Goal: Information Seeking & Learning: Learn about a topic

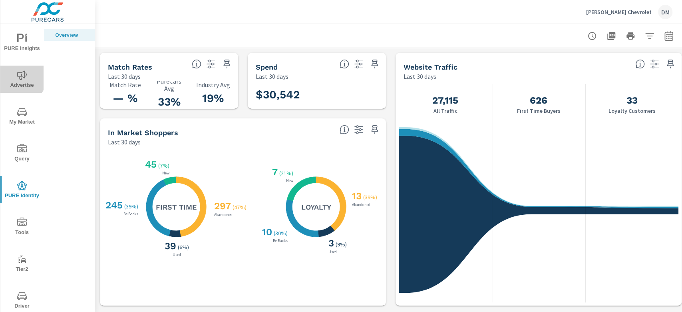
click at [21, 77] on icon "nav menu" at bounding box center [22, 74] width 10 height 9
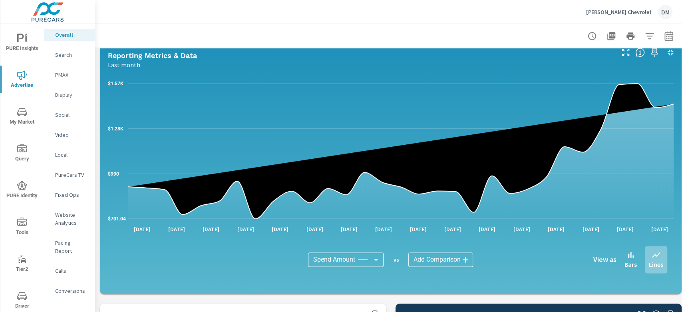
scroll to position [607, 0]
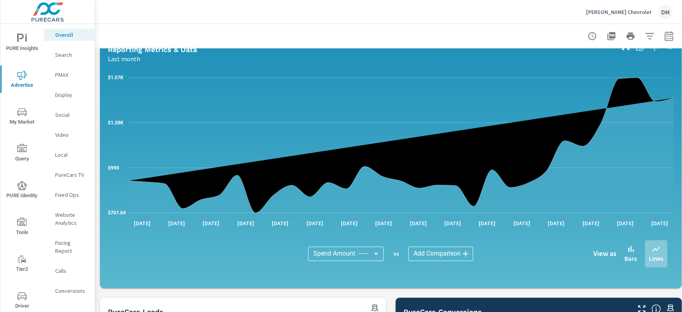
click at [445, 233] on body "PURE Insights Advertise My Market Query PURE Identity Tools Tier2 Driver Leave …" at bounding box center [341, 156] width 682 height 312
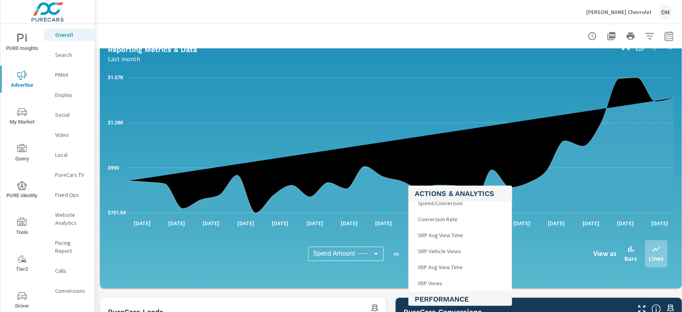
scroll to position [320, 0]
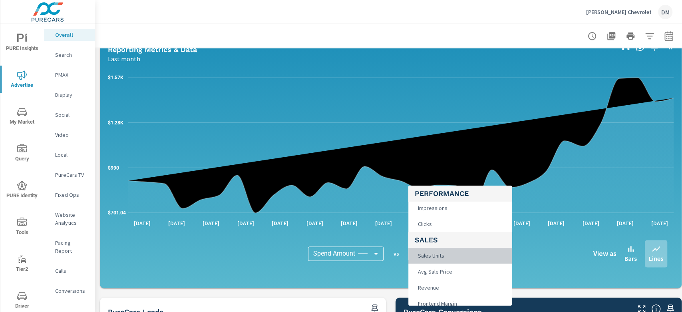
click at [448, 233] on li "Sales Units" at bounding box center [459, 255] width 103 height 16
type input "Sales Units"
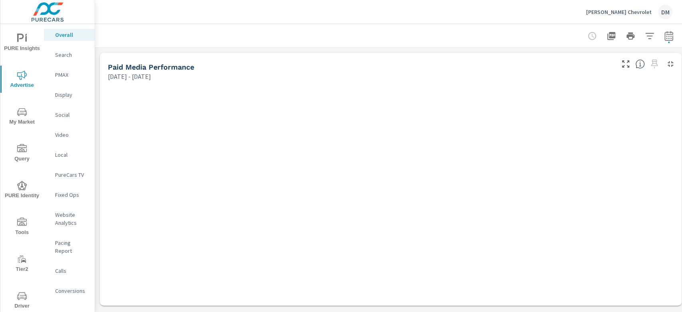
click at [511, 11] on p "[PERSON_NAME] Chevrolet" at bounding box center [619, 11] width 66 height 7
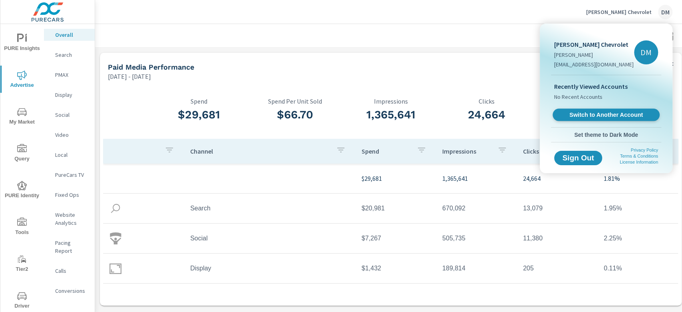
click at [511, 113] on span "Switch to Another Account" at bounding box center [606, 115] width 98 height 8
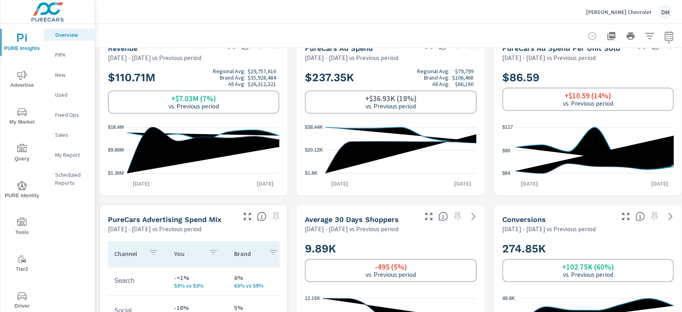
scroll to position [106, 0]
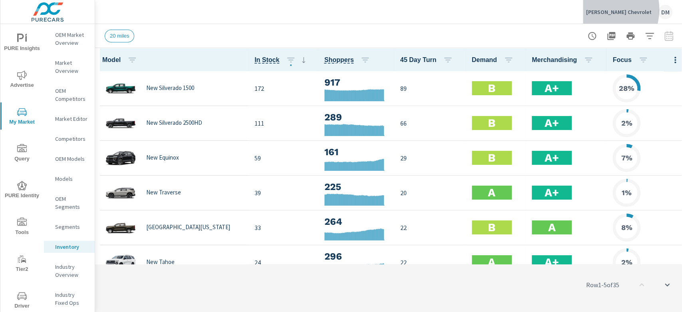
click at [511, 9] on p "Nimnicht Chevrolet" at bounding box center [619, 11] width 66 height 7
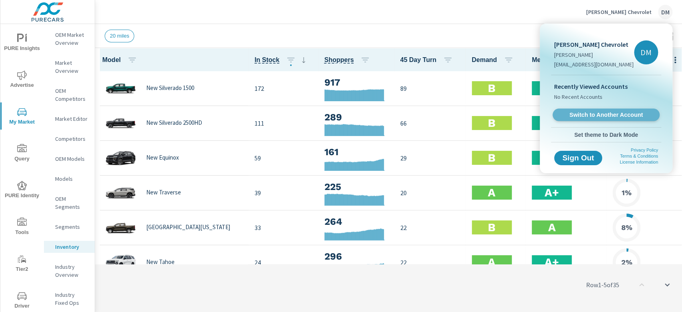
click at [511, 114] on span "Switch to Another Account" at bounding box center [606, 115] width 98 height 8
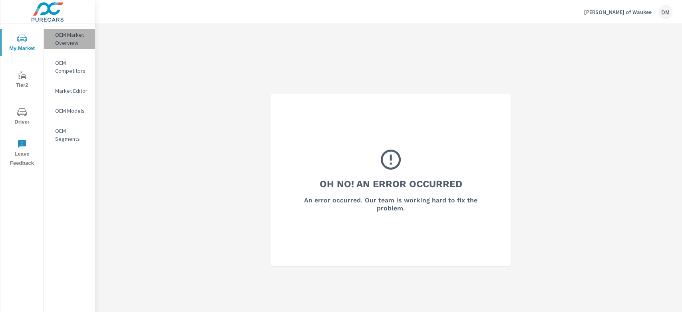
click at [66, 37] on p "OEM Market Overview" at bounding box center [71, 39] width 33 height 16
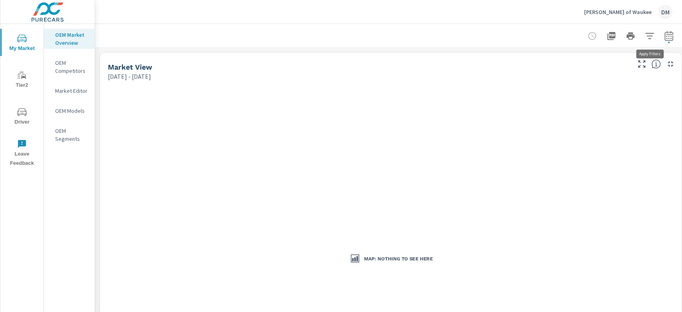
click at [649, 38] on icon "button" at bounding box center [650, 36] width 10 height 10
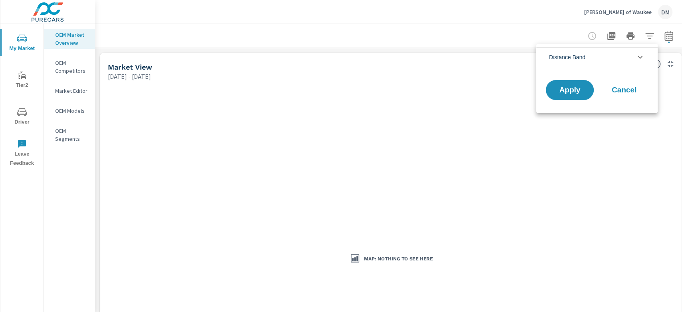
click at [54, 38] on div at bounding box center [341, 156] width 682 height 312
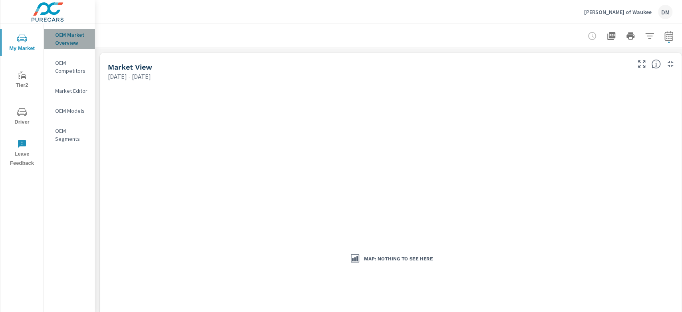
click at [61, 37] on p "OEM Market Overview" at bounding box center [71, 39] width 33 height 16
click at [646, 36] on icon "button" at bounding box center [650, 36] width 10 height 10
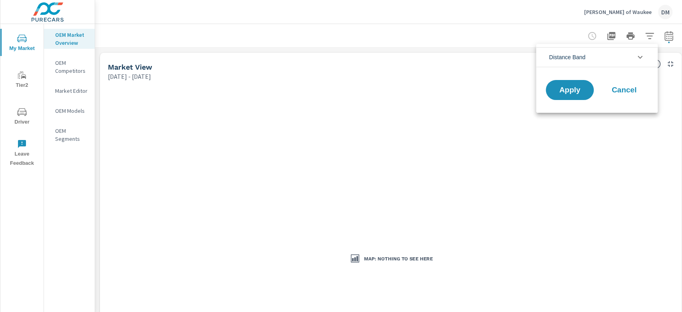
click at [642, 56] on icon "filter options" at bounding box center [640, 57] width 5 height 3
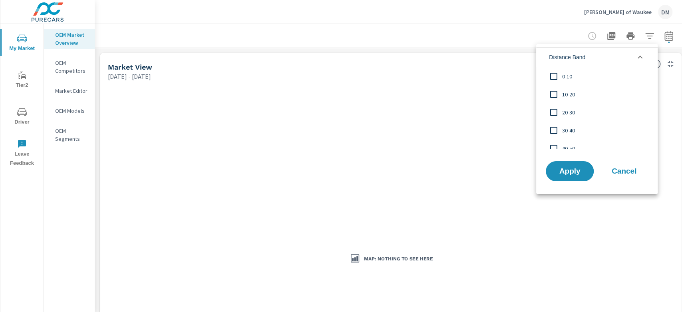
click at [552, 74] on input "filter options" at bounding box center [553, 76] width 17 height 17
click at [553, 89] on input "filter options" at bounding box center [553, 94] width 17 height 17
click at [554, 111] on input "filter options" at bounding box center [553, 112] width 17 height 17
click at [553, 129] on input "filter options" at bounding box center [553, 130] width 17 height 17
click at [563, 171] on span "Apply" at bounding box center [569, 171] width 33 height 8
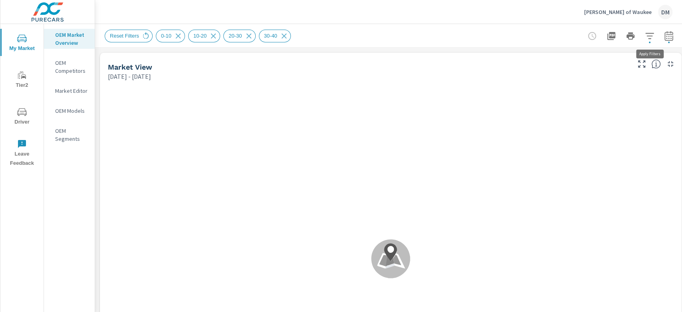
click at [648, 34] on icon "button" at bounding box center [650, 36] width 10 height 10
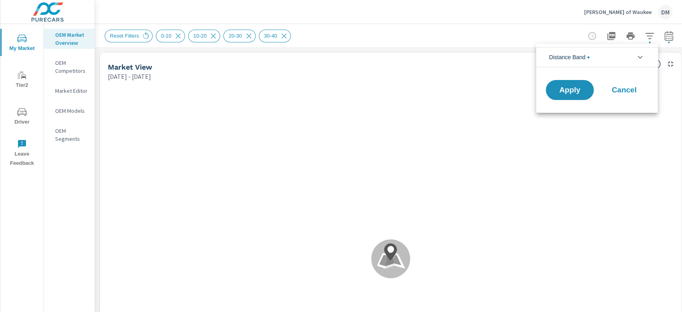
scroll to position [54, 0]
click at [143, 36] on div at bounding box center [341, 156] width 682 height 312
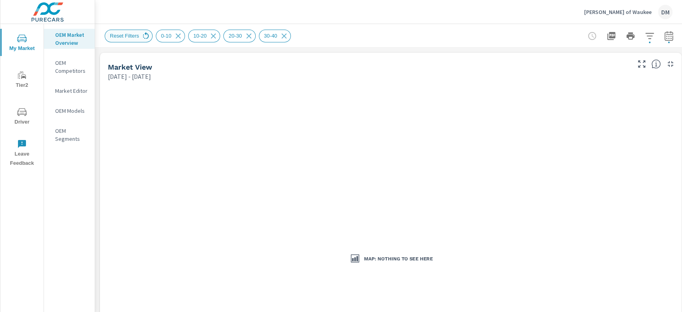
click at [143, 35] on icon at bounding box center [146, 35] width 6 height 7
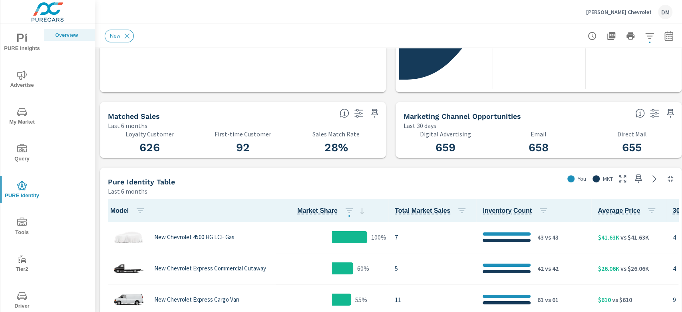
scroll to position [320, 0]
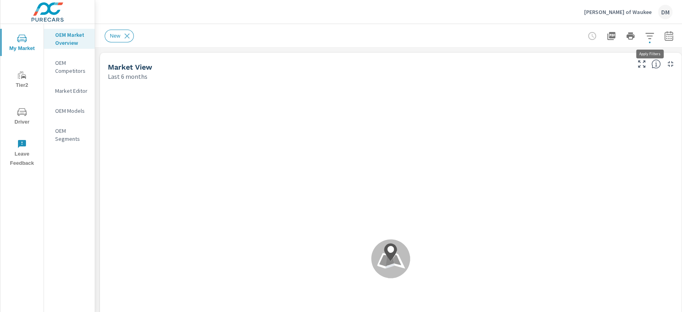
click at [649, 37] on icon "button" at bounding box center [650, 36] width 10 height 10
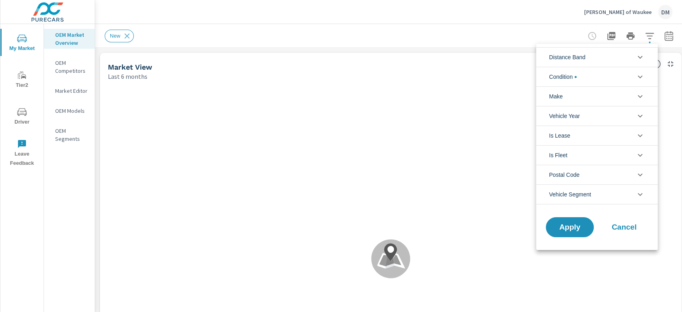
click at [632, 56] on li "Distance Band" at bounding box center [596, 57] width 121 height 20
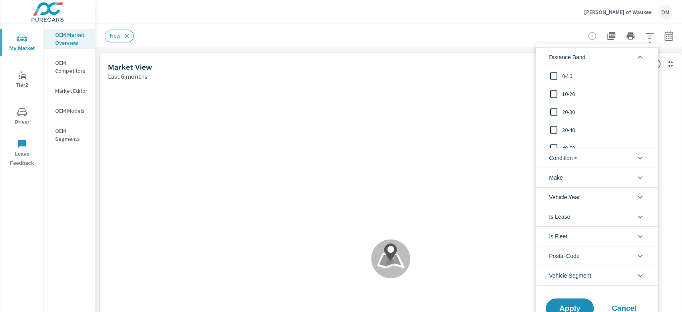
click at [554, 73] on input "filter options" at bounding box center [553, 76] width 17 height 17
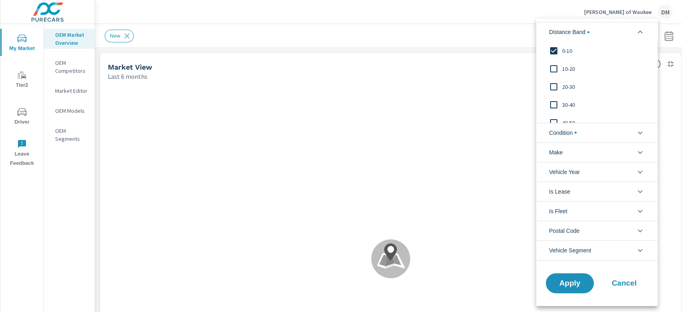
click at [553, 68] on input "filter options" at bounding box center [553, 68] width 17 height 17
click at [555, 87] on input "filter options" at bounding box center [553, 86] width 17 height 17
click at [554, 107] on input "filter options" at bounding box center [553, 104] width 17 height 17
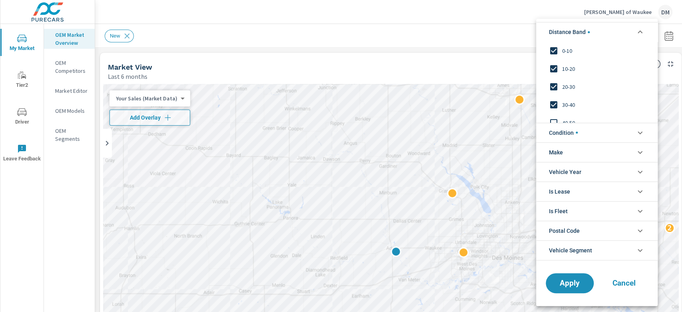
click at [591, 133] on li "Condition" at bounding box center [596, 133] width 121 height 20
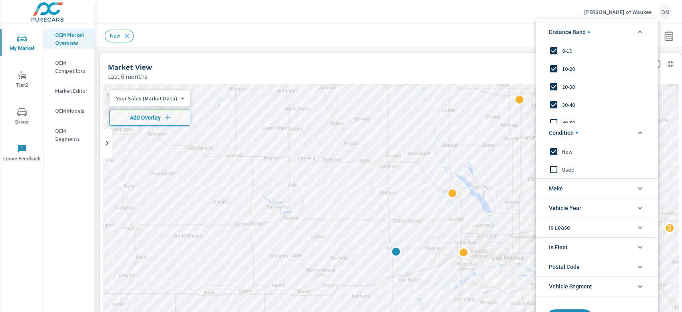
click at [561, 192] on span "Make" at bounding box center [556, 188] width 14 height 19
click at [550, 206] on input "filter options" at bounding box center [553, 206] width 17 height 17
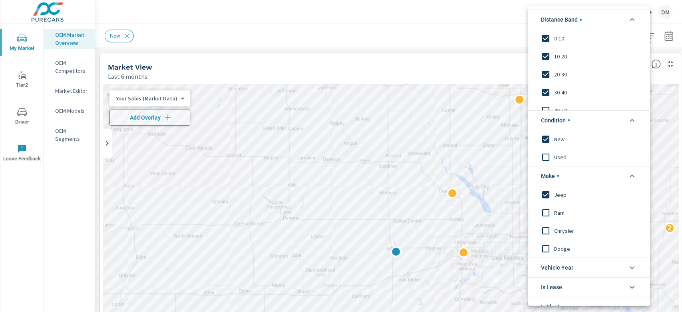
click at [545, 210] on input "filter options" at bounding box center [545, 212] width 17 height 17
click at [545, 228] on input "filter options" at bounding box center [545, 230] width 17 height 17
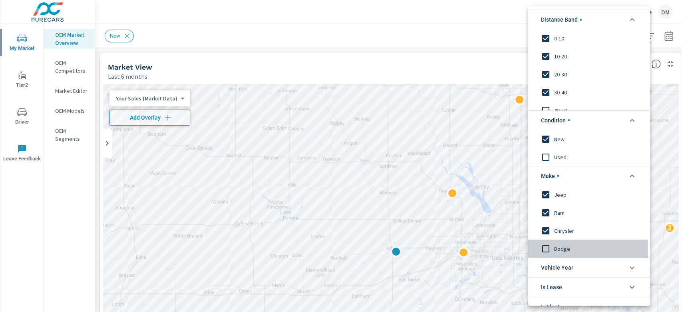
click at [546, 249] on input "filter options" at bounding box center [545, 248] width 17 height 17
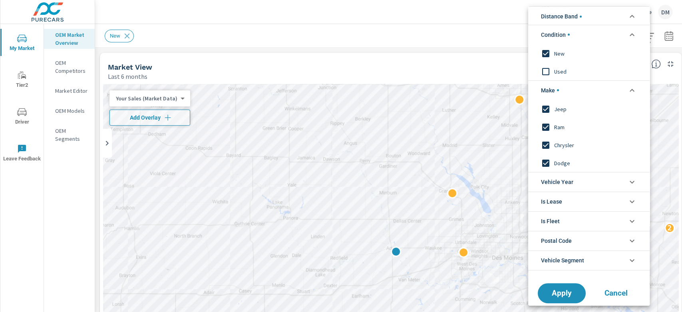
scroll to position [95, 0]
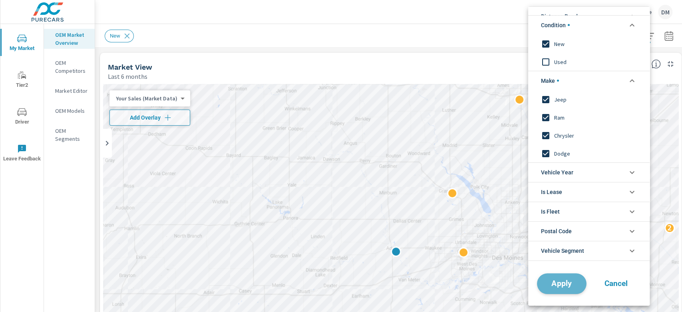
click at [567, 286] on span "Apply" at bounding box center [561, 283] width 33 height 8
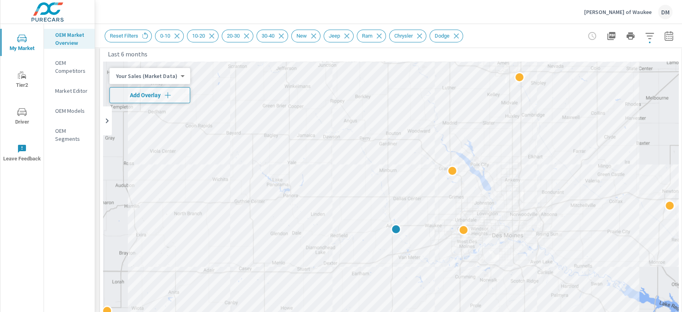
scroll to position [26, 0]
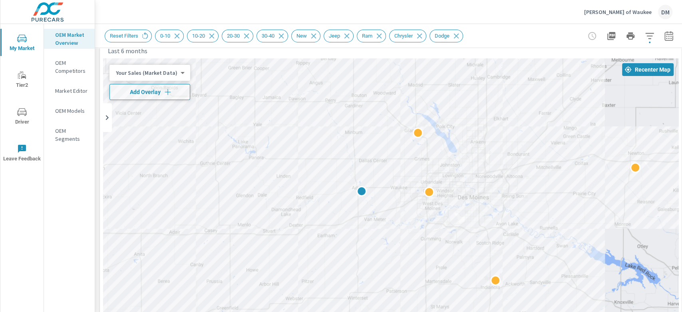
drag, startPoint x: 618, startPoint y: 213, endPoint x: 585, endPoint y: 175, distance: 49.6
click at [585, 176] on div at bounding box center [390, 220] width 575 height 324
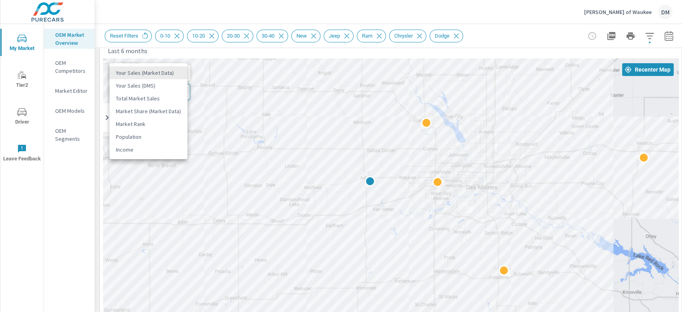
click at [179, 72] on body "My Market Tier2 Driver Leave Feedback OEM Market Overview OEM Competitors Marke…" at bounding box center [341, 156] width 682 height 312
click at [135, 97] on li "Total Market Sales" at bounding box center [148, 98] width 78 height 13
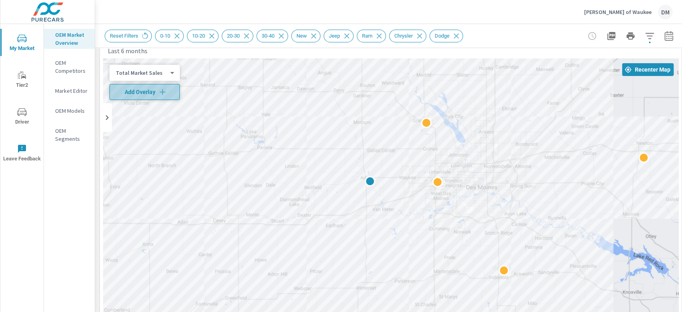
click at [163, 90] on icon "button" at bounding box center [163, 92] width 8 height 8
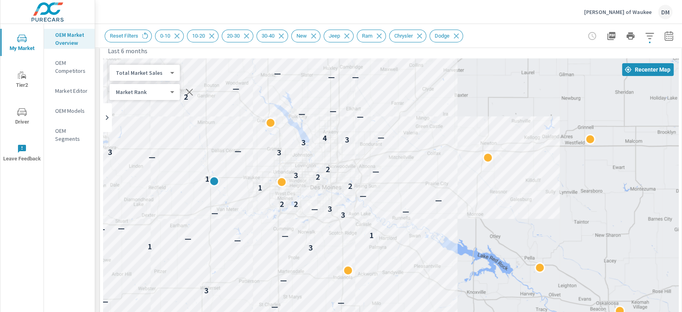
click at [405, 146] on div "1 — — — — — — — 3 — 3 1 — — — 1 — — — 1 3 — — 3 — 2 2 — — 1 2 1 2 3 — 2 1 — 3 3…" at bounding box center [390, 220] width 575 height 324
click at [162, 72] on body "My Market Tier2 Driver Leave Feedback OEM Market Overview OEM Competitors Marke…" at bounding box center [341, 156] width 682 height 312
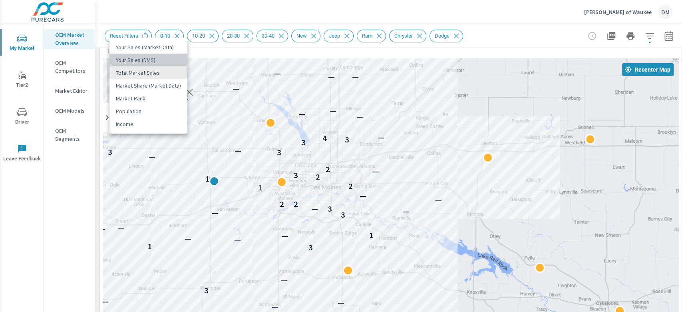
click at [156, 58] on li "Your Sales (DMS)" at bounding box center [148, 60] width 78 height 13
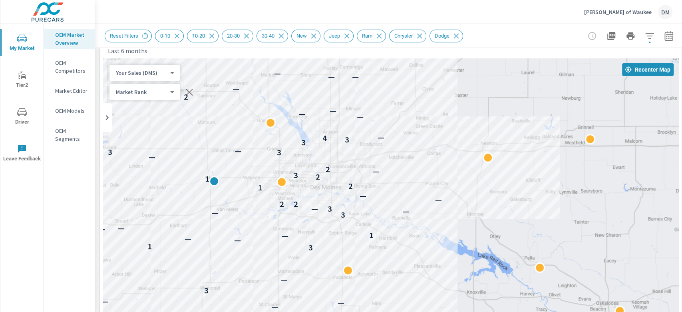
click at [153, 78] on div "Your Sales (DMS) 1 ​" at bounding box center [144, 73] width 70 height 16
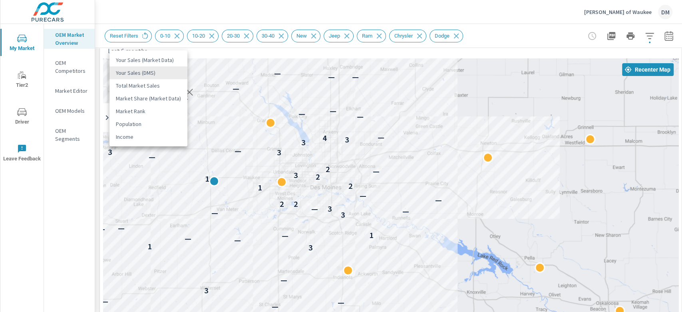
click at [168, 75] on body "My Market Tier2 Driver Leave Feedback OEM Market Overview OEM Competitors Marke…" at bounding box center [341, 156] width 682 height 312
click at [153, 89] on li "Total Market Sales" at bounding box center [148, 85] width 78 height 13
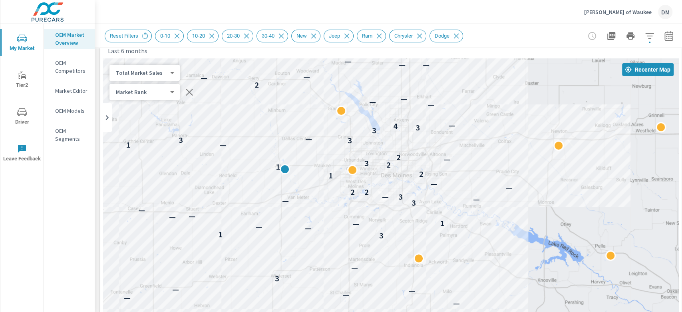
drag, startPoint x: 230, startPoint y: 241, endPoint x: 301, endPoint y: 222, distance: 73.9
click at [304, 228] on div "1 — — — — — — — 3 — 3 1 — — — 1 — — — 1 3 — — 3 — 2 2 — — 1 2 1 2 3 — 2 1 — 3 3…" at bounding box center [390, 220] width 575 height 324
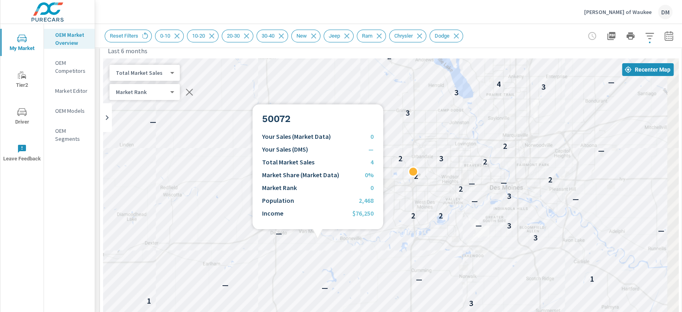
drag, startPoint x: 284, startPoint y: 244, endPoint x: 268, endPoint y: 274, distance: 34.0
click at [198, 311] on html "My Market Tier2 Driver Leave Feedback OEM Market Overview OEM Competitors Marke…" at bounding box center [341, 156] width 682 height 312
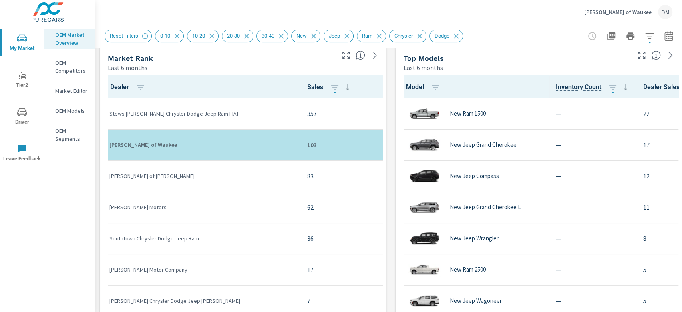
scroll to position [409, 0]
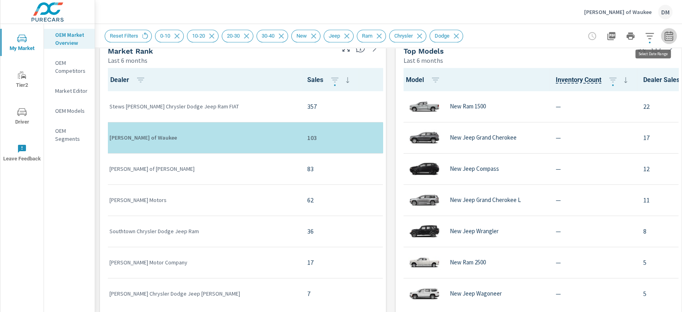
click at [666, 34] on icon "button" at bounding box center [669, 36] width 10 height 10
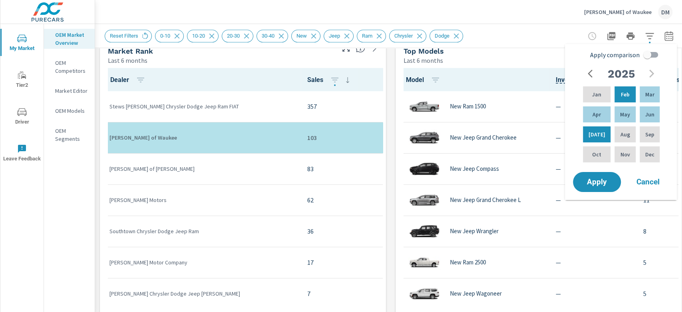
click at [656, 55] on input "Apply comparison" at bounding box center [647, 54] width 46 height 15
checkbox input "true"
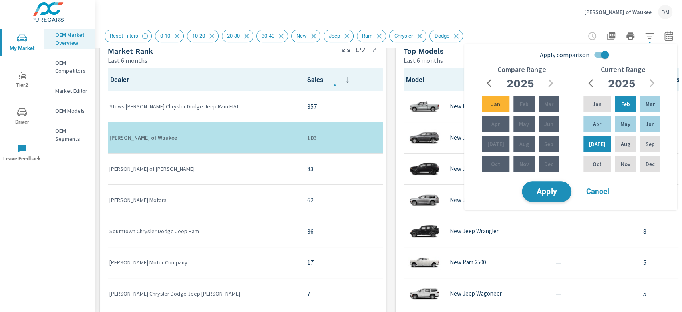
click at [538, 191] on span "Apply" at bounding box center [546, 192] width 33 height 8
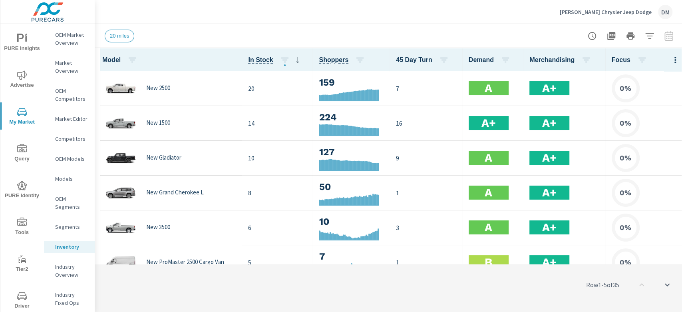
click at [669, 39] on div at bounding box center [630, 36] width 93 height 16
click at [670, 58] on icon "button" at bounding box center [675, 60] width 10 height 10
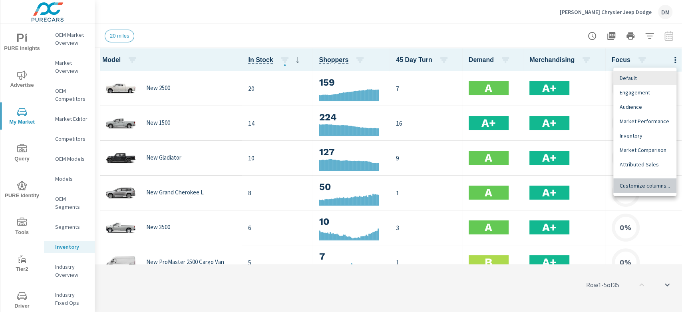
click at [649, 182] on span "Customize columns..." at bounding box center [645, 185] width 50 height 8
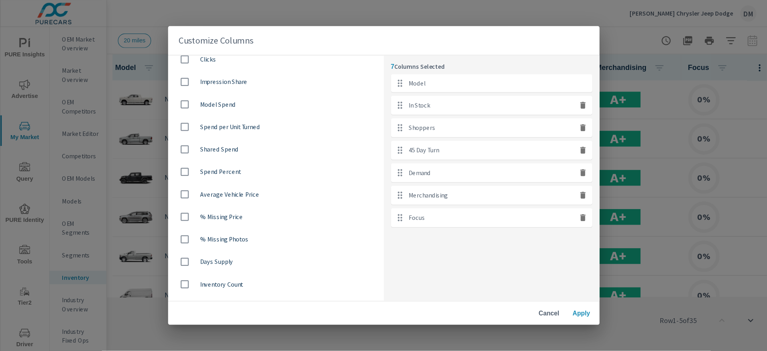
scroll to position [532, 0]
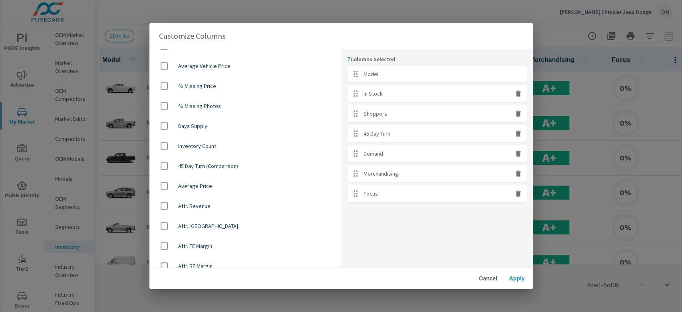
click at [161, 184] on input "checkbox" at bounding box center [164, 185] width 17 height 17
checkbox input "true"
click at [520, 275] on span "Apply" at bounding box center [516, 277] width 19 height 7
